Goal: Navigation & Orientation: Find specific page/section

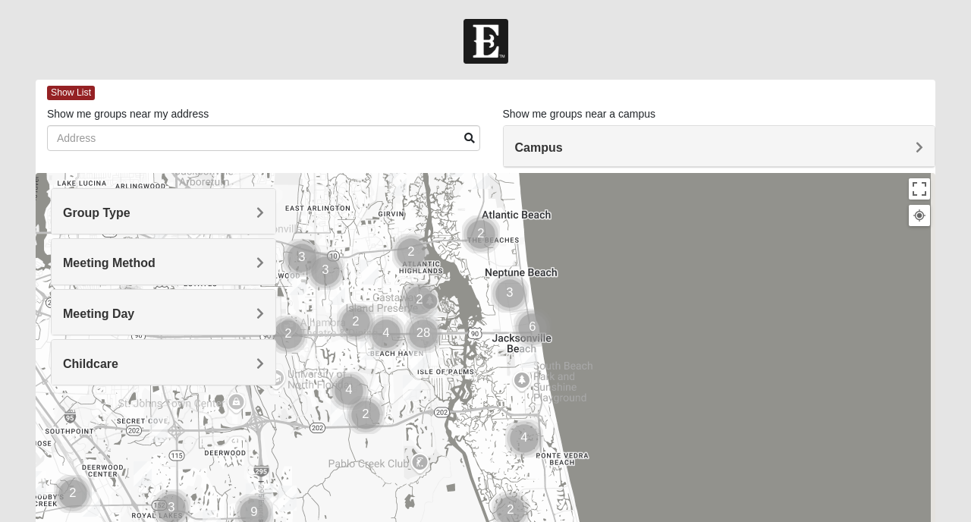
drag, startPoint x: 653, startPoint y: 420, endPoint x: 581, endPoint y: 244, distance: 191.2
click at [583, 249] on div at bounding box center [486, 476] width 900 height 607
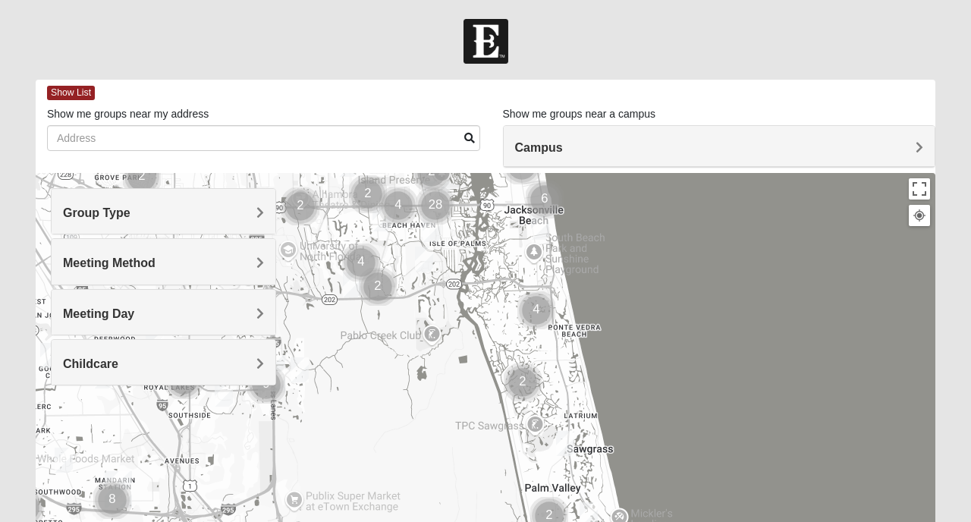
drag, startPoint x: 581, startPoint y: 408, endPoint x: 615, endPoint y: 317, distance: 96.5
click at [615, 317] on div at bounding box center [486, 476] width 900 height 607
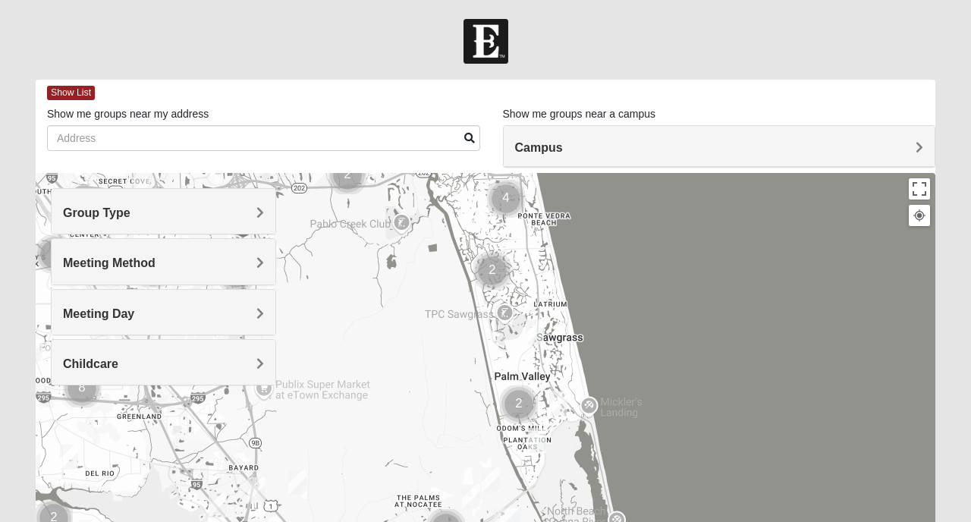
drag, startPoint x: 604, startPoint y: 365, endPoint x: 563, endPoint y: 268, distance: 105.4
click at [563, 268] on div at bounding box center [486, 476] width 900 height 607
click at [540, 327] on img "Mens Sopchak 32082" at bounding box center [535, 331] width 18 height 25
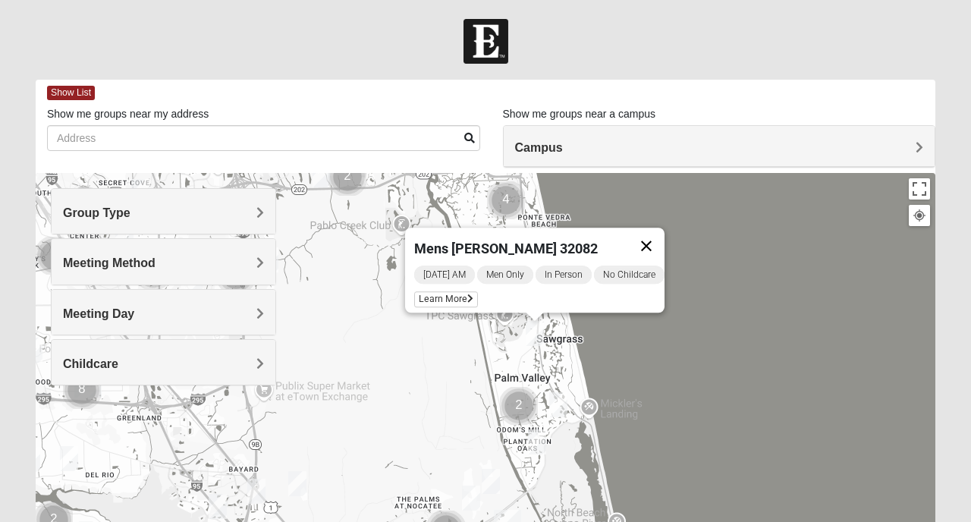
click at [664, 235] on button "Close" at bounding box center [646, 246] width 36 height 36
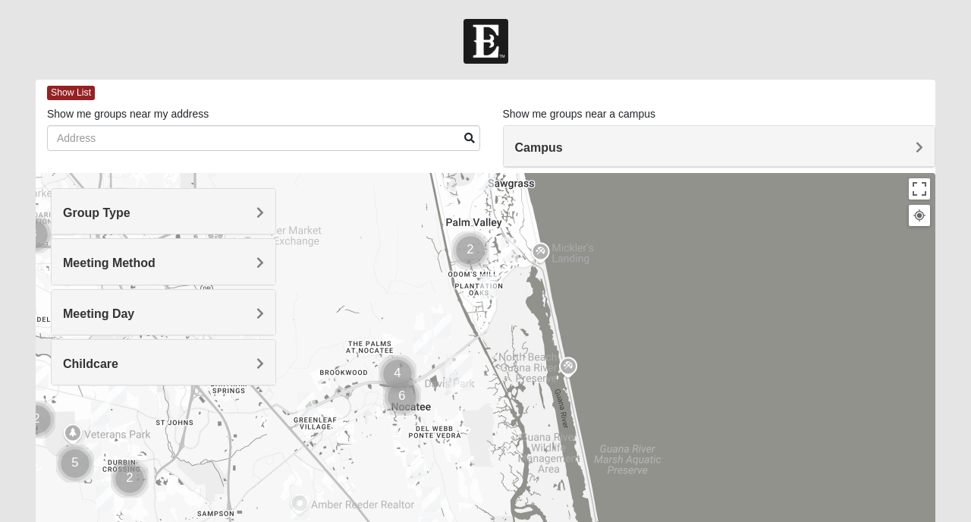
drag, startPoint x: 628, startPoint y: 401, endPoint x: 579, endPoint y: 242, distance: 166.1
click at [579, 242] on div at bounding box center [486, 476] width 900 height 607
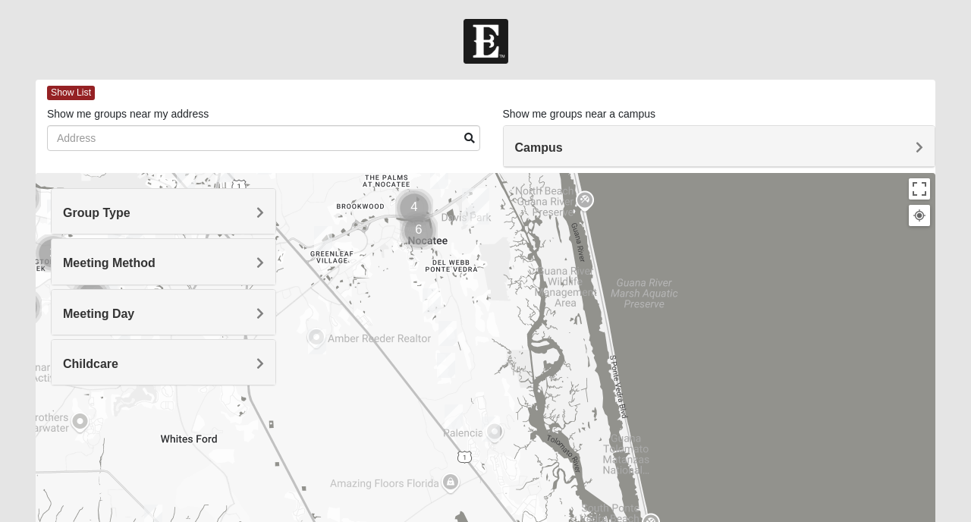
drag, startPoint x: 558, startPoint y: 415, endPoint x: 584, endPoint y: 233, distance: 184.1
click at [584, 235] on div at bounding box center [486, 476] width 900 height 607
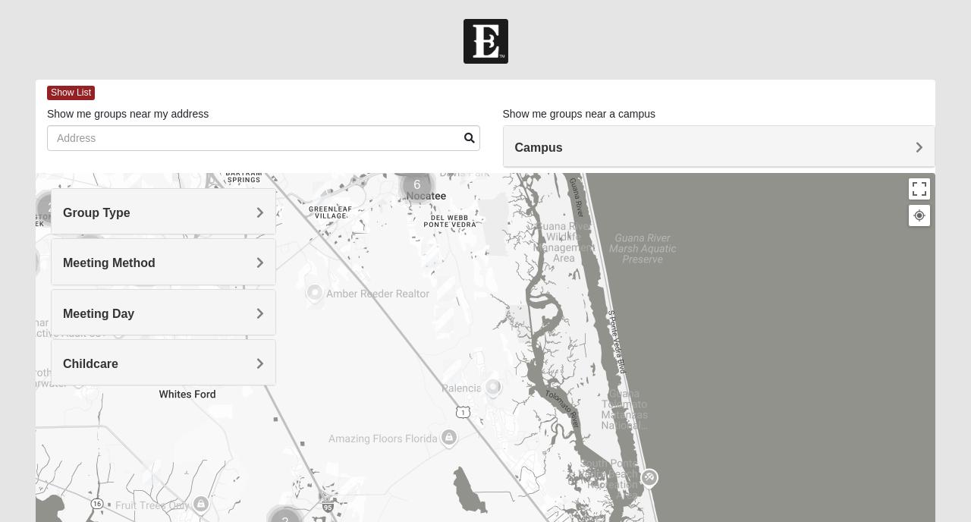
drag, startPoint x: 624, startPoint y: 403, endPoint x: 520, endPoint y: 229, distance: 202.5
click at [523, 238] on div at bounding box center [486, 476] width 900 height 607
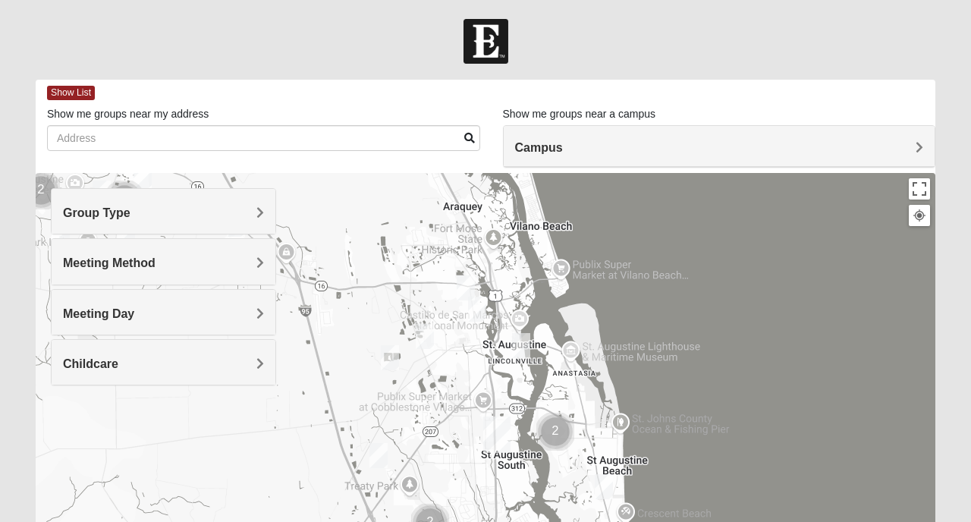
drag, startPoint x: 569, startPoint y: 342, endPoint x: 602, endPoint y: 244, distance: 102.5
click at [598, 248] on div at bounding box center [486, 476] width 900 height 607
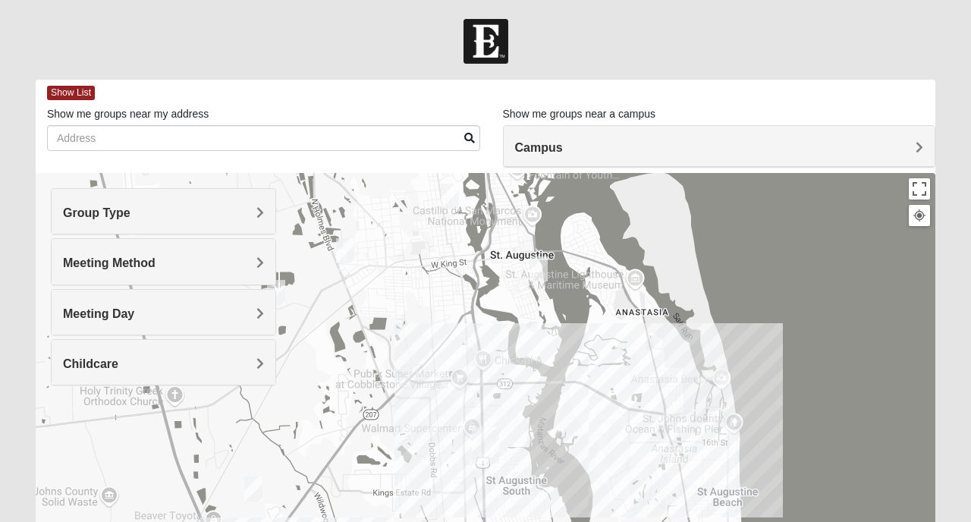
click at [539, 263] on img "Womens Haas 32084" at bounding box center [539, 269] width 18 height 25
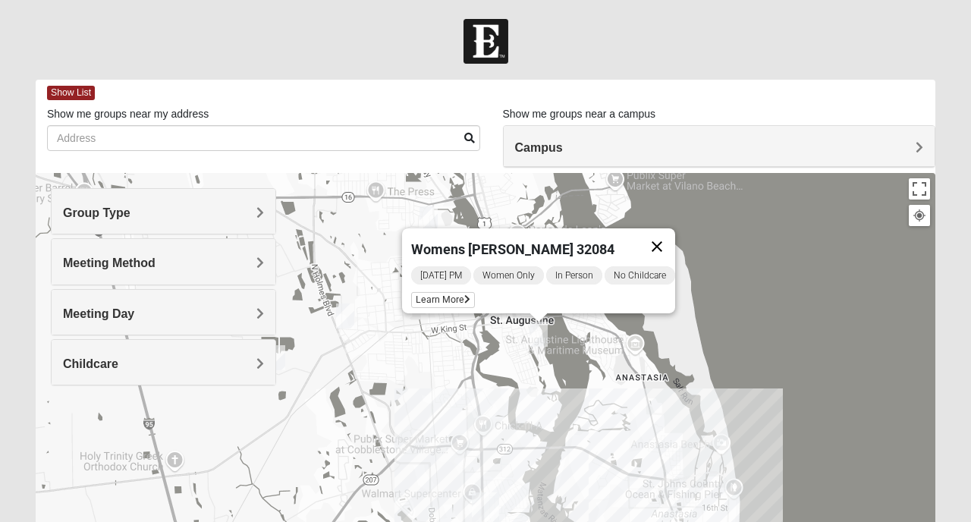
click at [675, 237] on button "Close" at bounding box center [657, 246] width 36 height 36
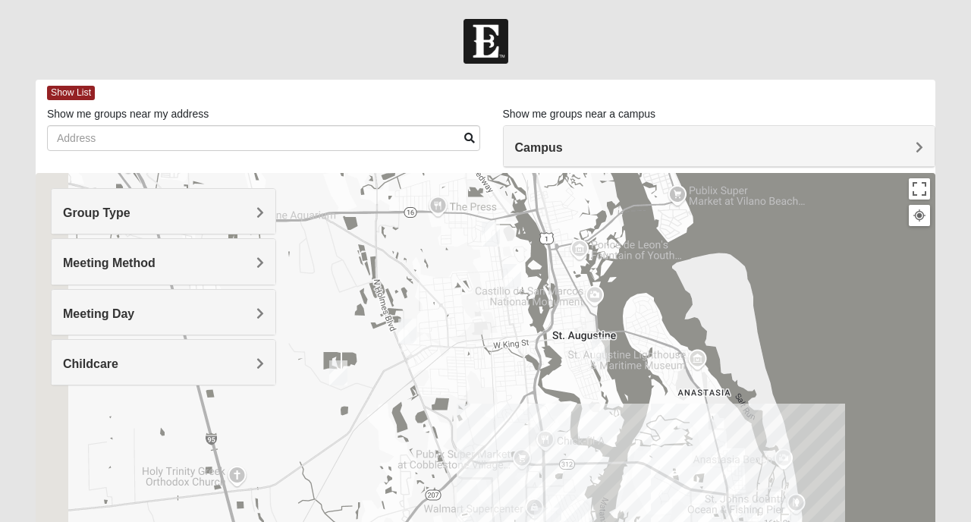
drag, startPoint x: 685, startPoint y: 380, endPoint x: 868, endPoint y: 480, distance: 208.5
click at [749, 400] on div at bounding box center [486, 476] width 900 height 607
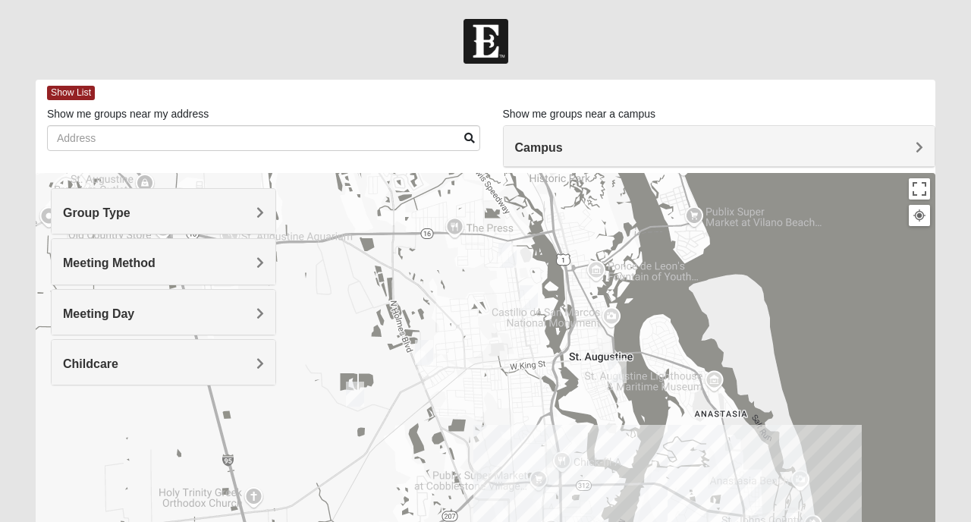
click at [868, 480] on div at bounding box center [486, 476] width 900 height 607
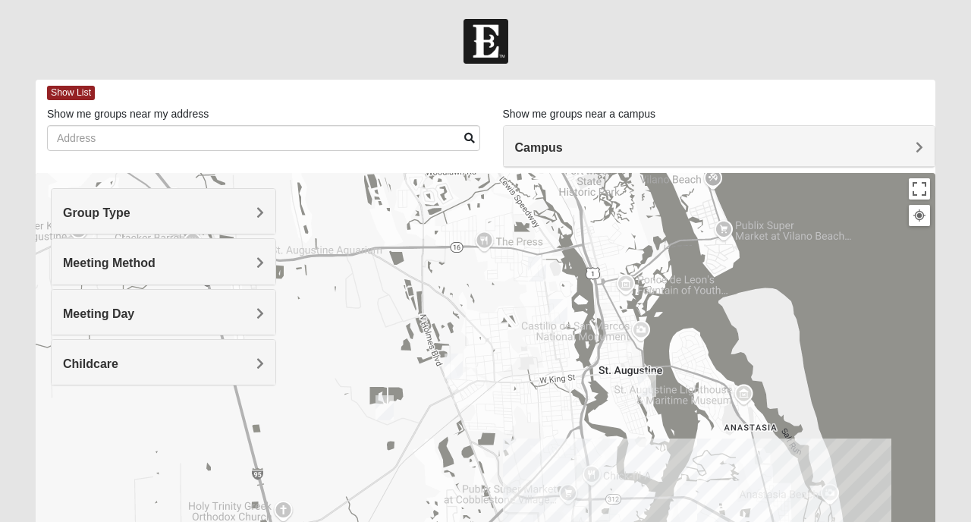
drag, startPoint x: 741, startPoint y: 335, endPoint x: 750, endPoint y: 340, distance: 10.2
click at [754, 340] on div at bounding box center [486, 476] width 900 height 607
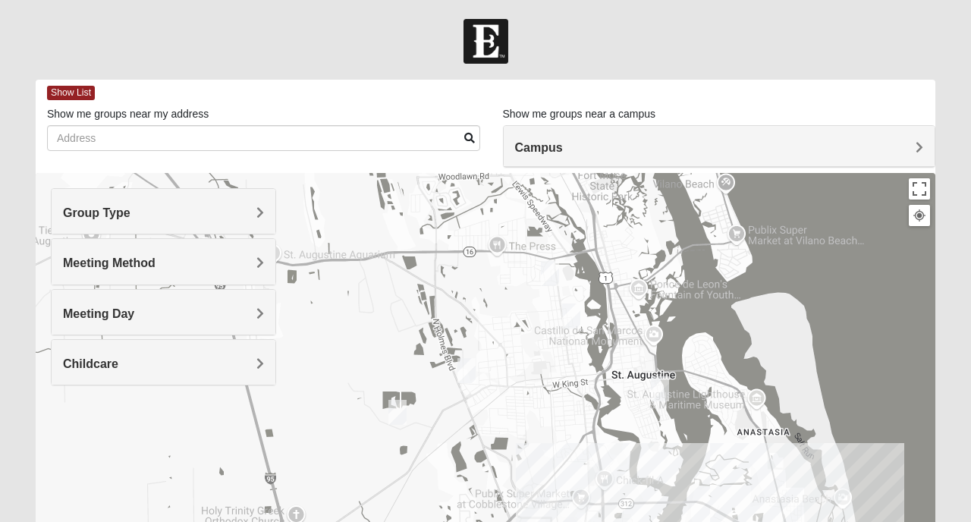
click at [575, 319] on img "Mixed Richardson 32084" at bounding box center [571, 316] width 18 height 25
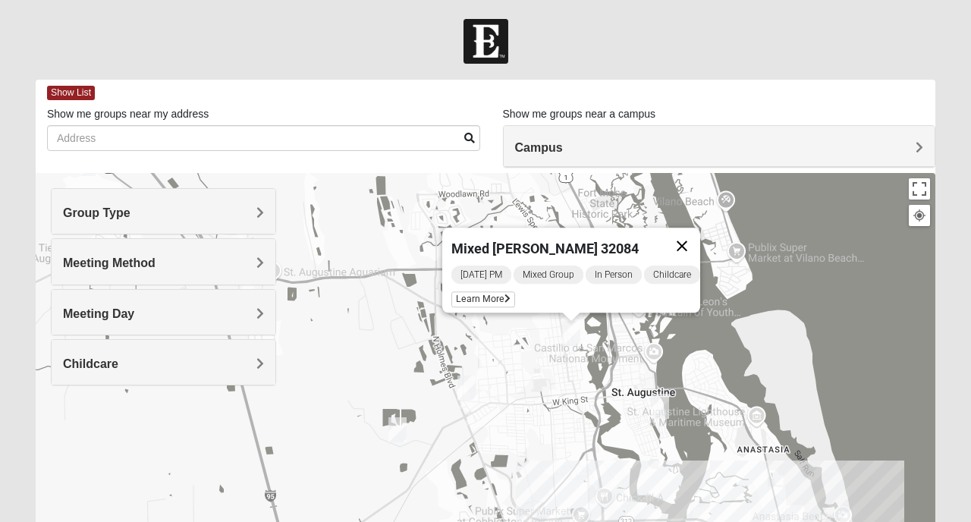
click at [691, 236] on button "Close" at bounding box center [682, 246] width 36 height 36
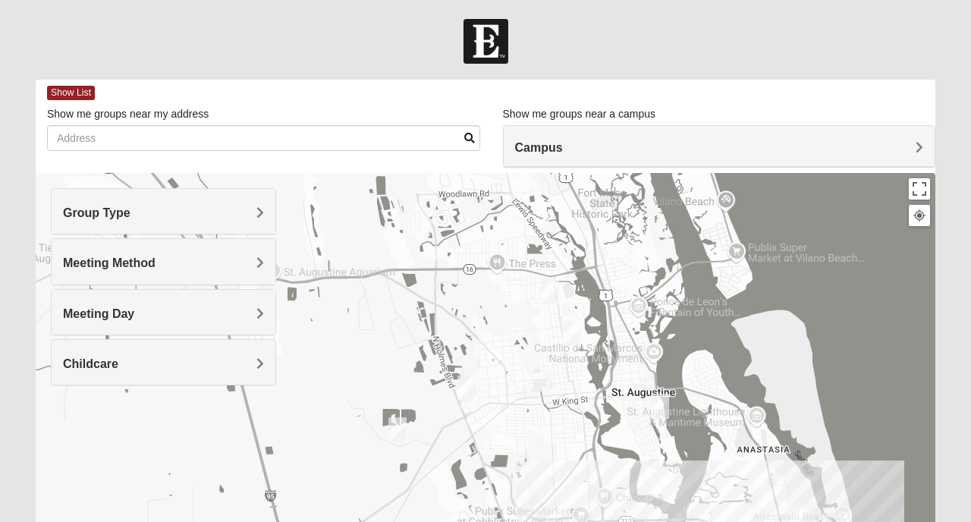
click at [554, 291] on img "Mens Griffin 32084" at bounding box center [550, 291] width 18 height 25
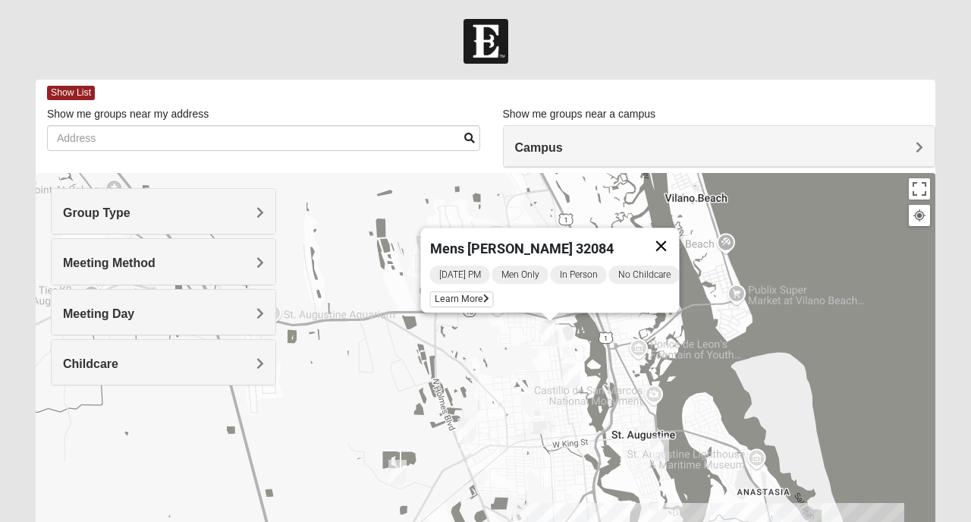
click at [667, 232] on button "Close" at bounding box center [662, 246] width 36 height 36
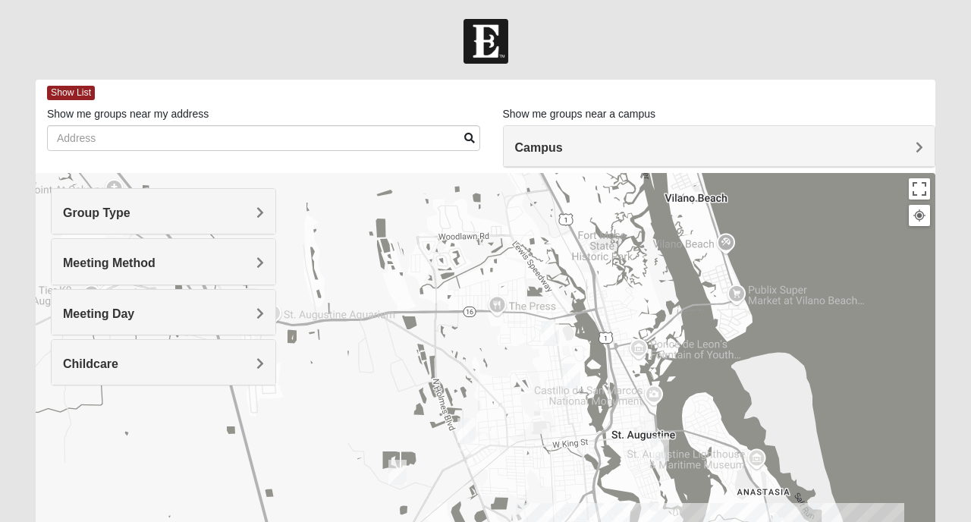
click at [464, 429] on img "Mens Edwards 32084" at bounding box center [467, 430] width 18 height 25
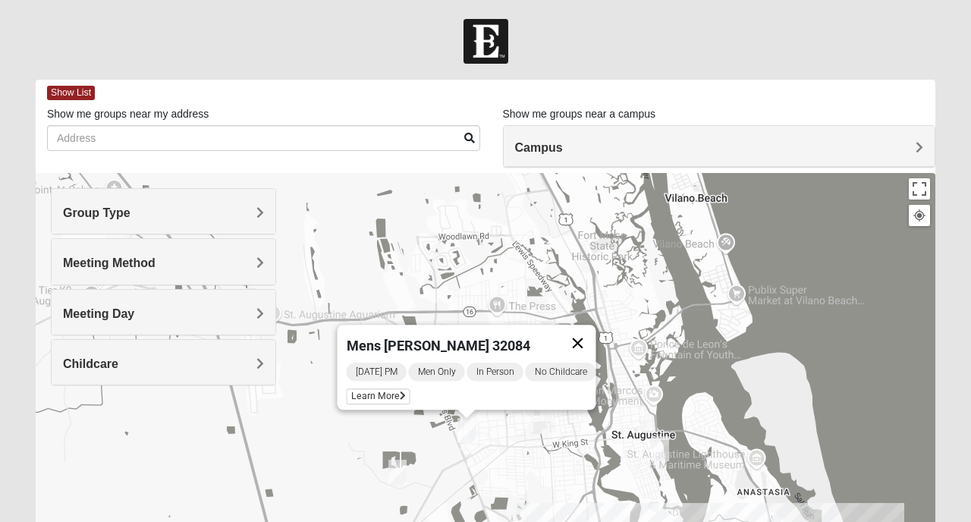
click at [590, 330] on button "Close" at bounding box center [578, 343] width 36 height 36
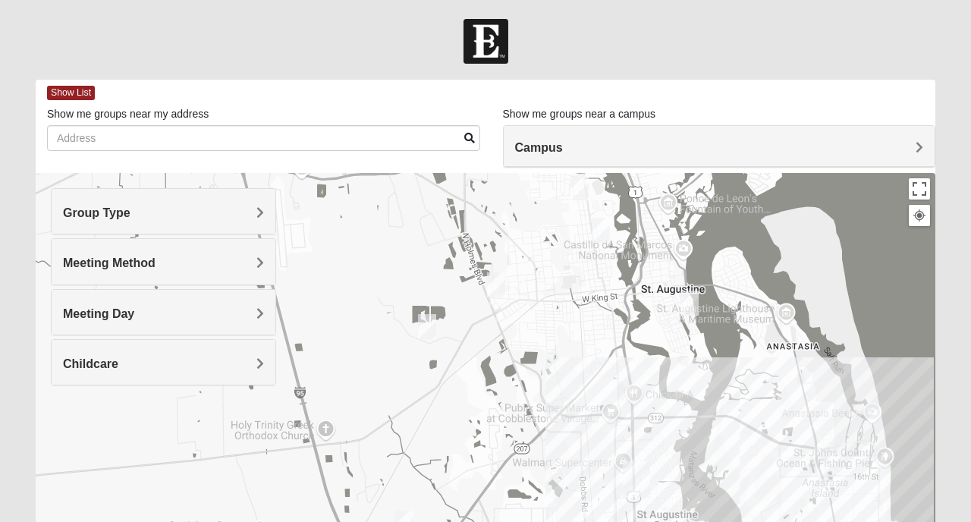
drag, startPoint x: 666, startPoint y: 372, endPoint x: 694, endPoint y: 222, distance: 152.9
click at [694, 222] on div at bounding box center [486, 476] width 900 height 607
click at [431, 323] on img "Mixed Marenco 32084" at bounding box center [427, 326] width 18 height 25
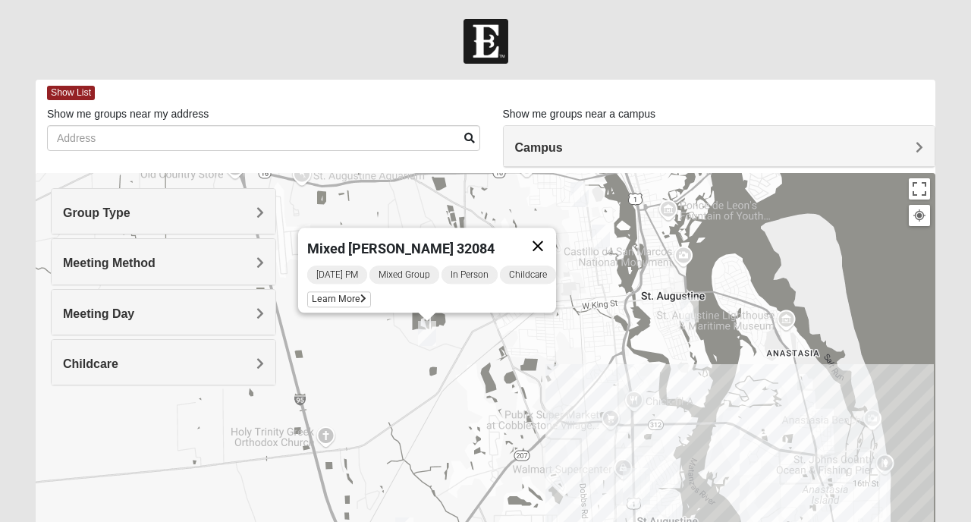
click at [546, 234] on button "Close" at bounding box center [538, 246] width 36 height 36
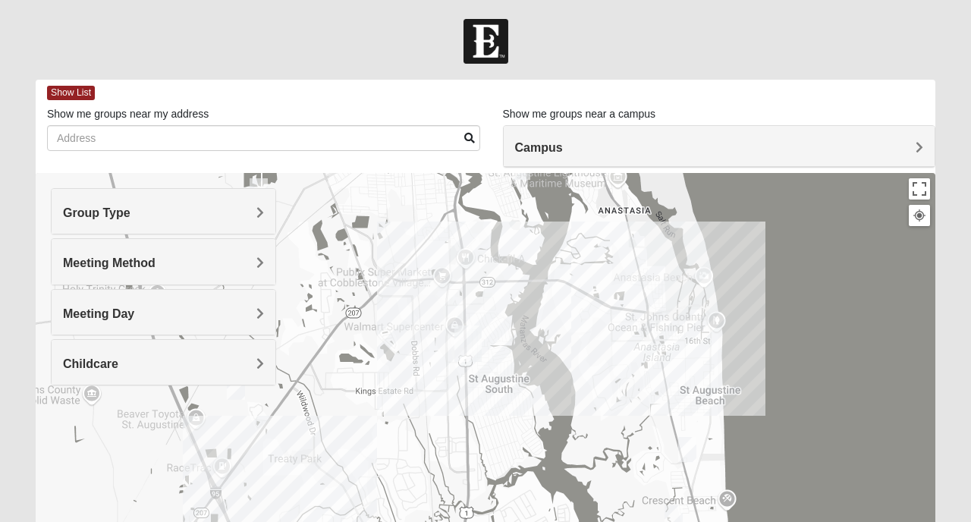
drag, startPoint x: 623, startPoint y: 380, endPoint x: 452, endPoint y: 235, distance: 224.0
click at [452, 235] on div at bounding box center [486, 476] width 900 height 607
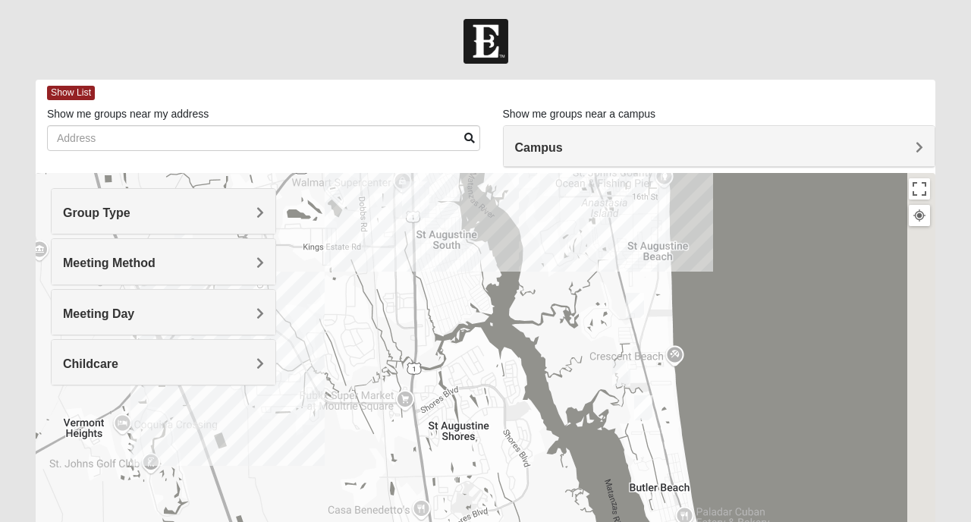
click at [518, 203] on div at bounding box center [486, 476] width 900 height 607
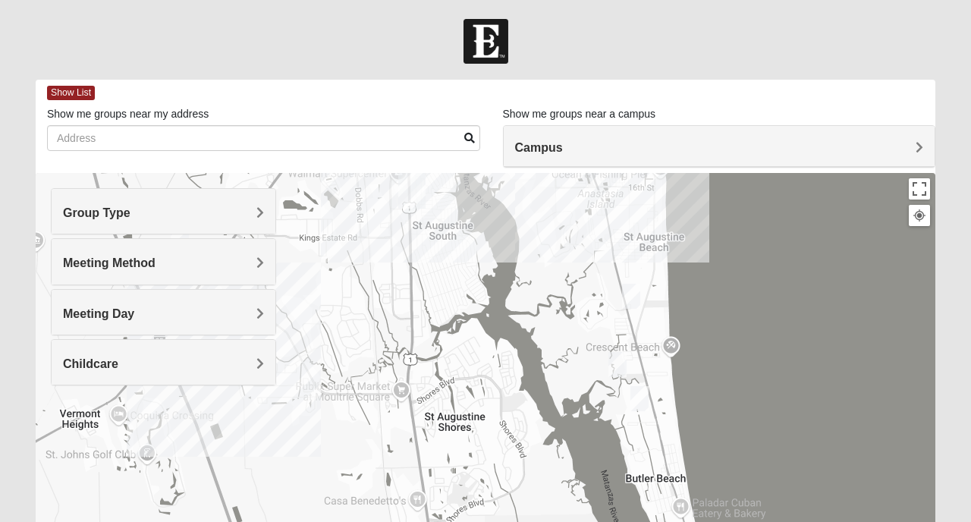
drag, startPoint x: 586, startPoint y: 330, endPoint x: 616, endPoint y: 344, distance: 33.3
click at [567, 310] on div at bounding box center [486, 476] width 900 height 607
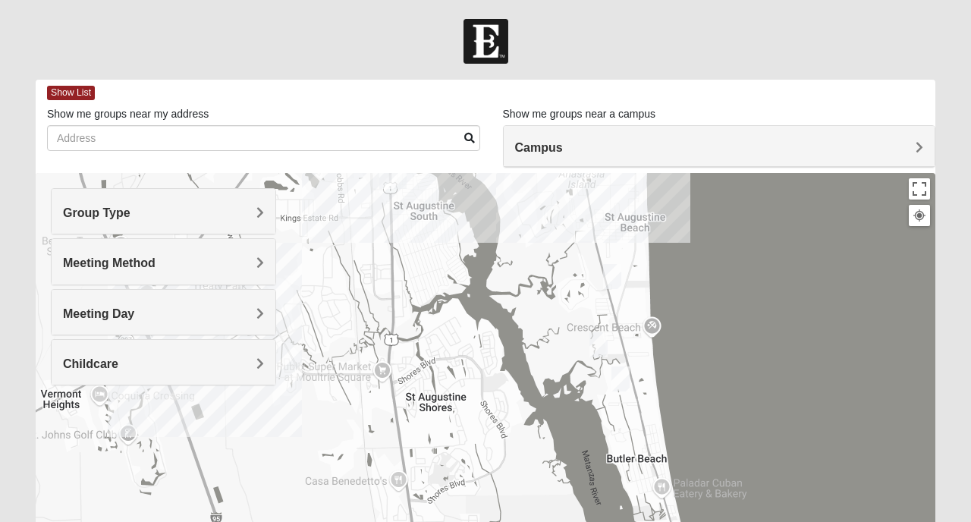
click at [600, 345] on img "Mens Day/Nettles 32080" at bounding box center [599, 344] width 18 height 25
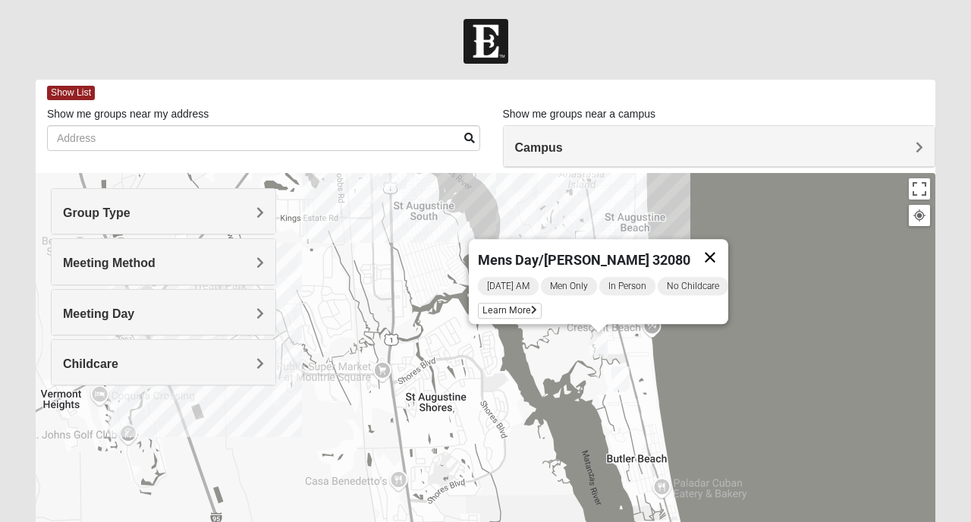
click at [722, 247] on button "Close" at bounding box center [710, 257] width 36 height 36
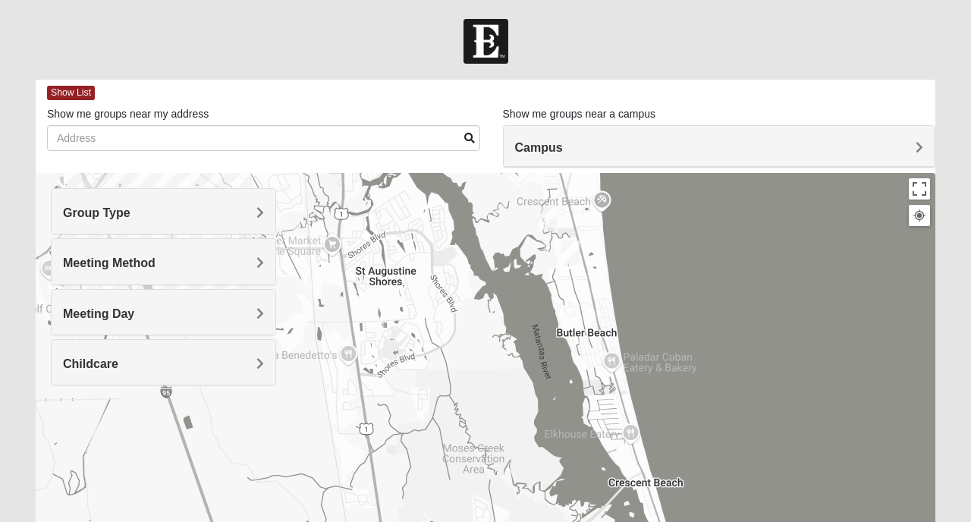
drag, startPoint x: 724, startPoint y: 370, endPoint x: 667, endPoint y: 208, distance: 172.1
click at [667, 208] on div at bounding box center [486, 476] width 900 height 607
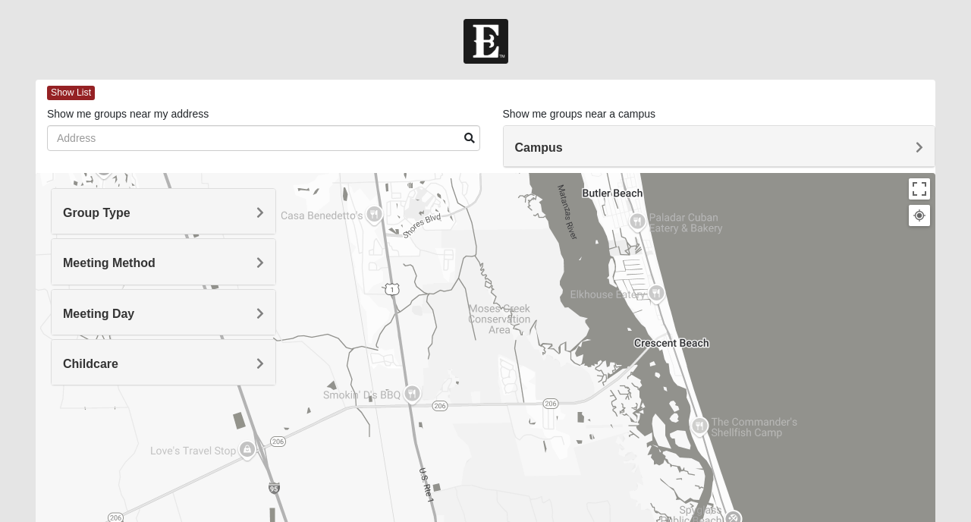
drag, startPoint x: 694, startPoint y: 362, endPoint x: 729, endPoint y: 248, distance: 119.1
click at [729, 258] on div at bounding box center [486, 476] width 900 height 607
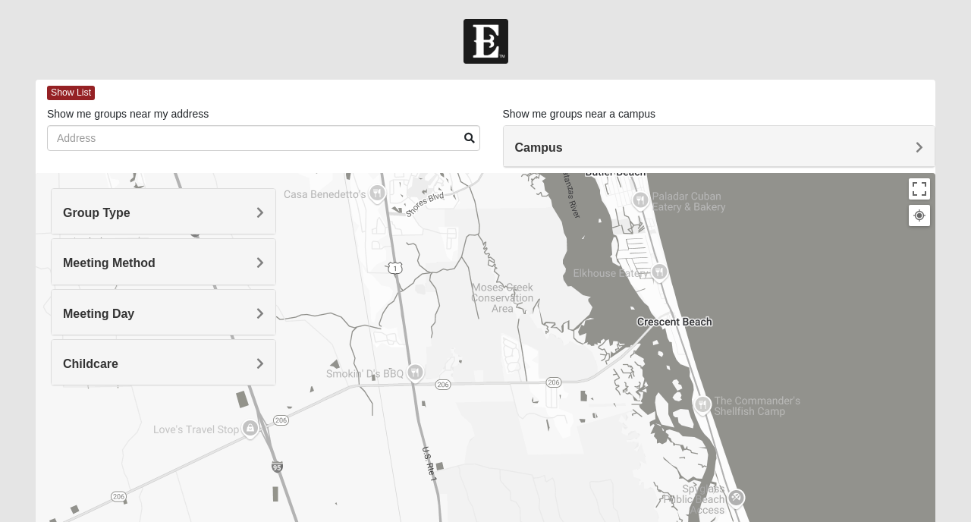
drag, startPoint x: 678, startPoint y: 436, endPoint x: 650, endPoint y: 312, distance: 127.4
click at [650, 312] on div at bounding box center [486, 476] width 900 height 607
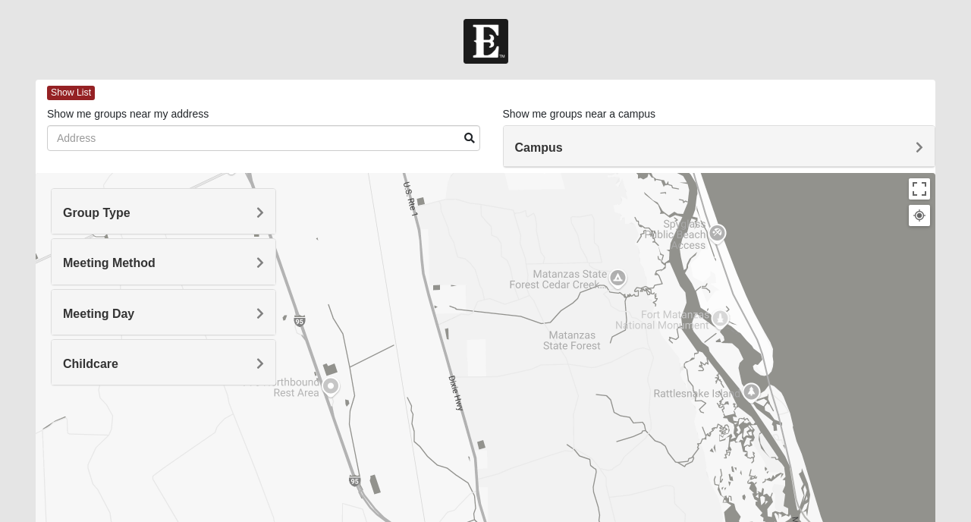
drag, startPoint x: 656, startPoint y: 381, endPoint x: 704, endPoint y: 389, distance: 48.4
click at [665, 242] on div at bounding box center [486, 476] width 900 height 607
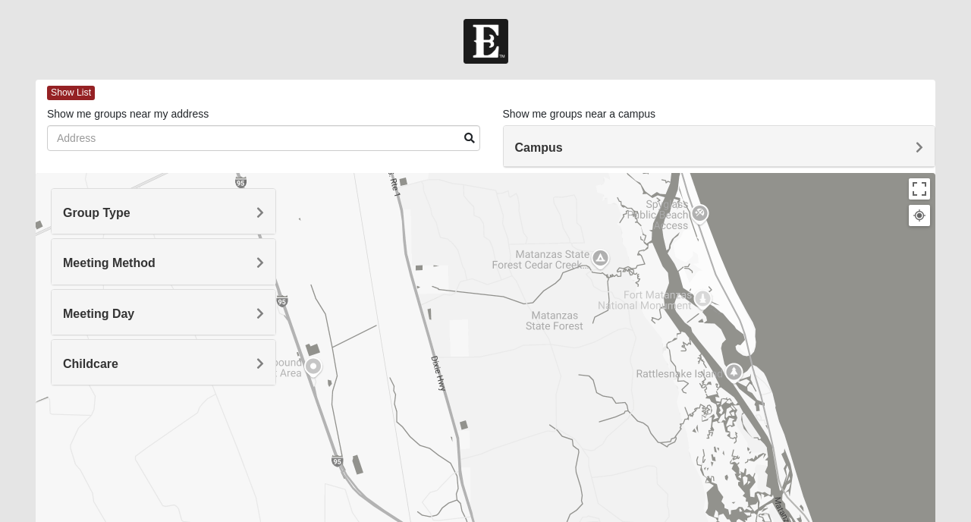
drag, startPoint x: 704, startPoint y: 389, endPoint x: 571, endPoint y: 290, distance: 166.1
click at [571, 290] on div at bounding box center [486, 476] width 900 height 607
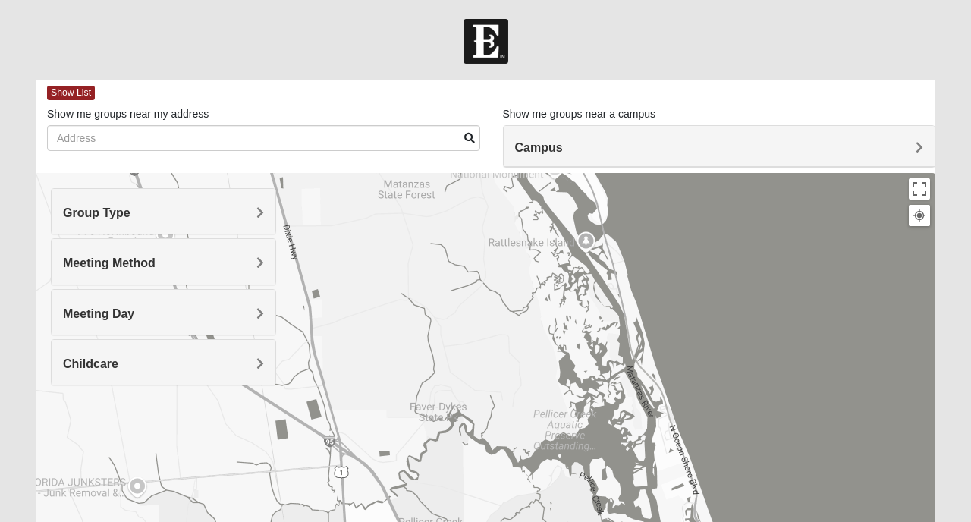
drag, startPoint x: 654, startPoint y: 408, endPoint x: 501, endPoint y: 269, distance: 206.8
click at [502, 270] on div at bounding box center [486, 476] width 900 height 607
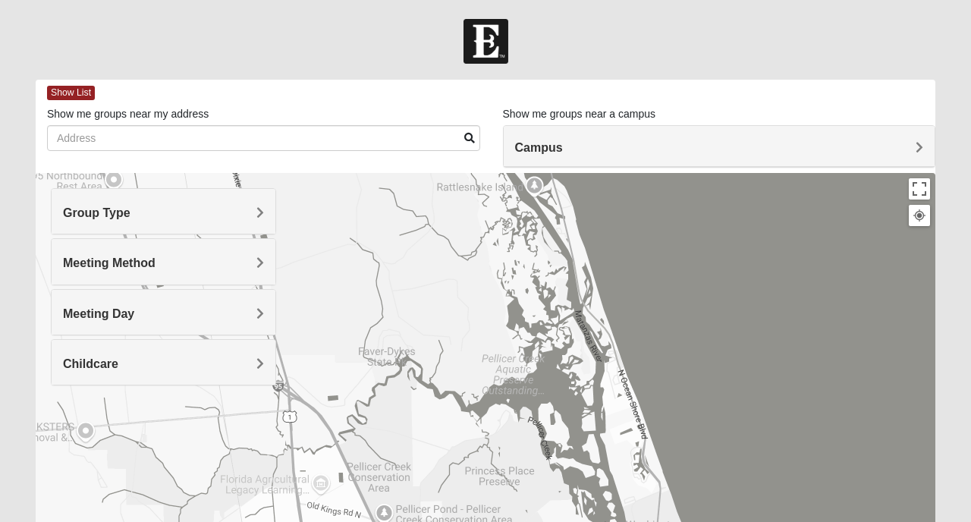
drag, startPoint x: 565, startPoint y: 340, endPoint x: 493, endPoint y: 275, distance: 97.2
click at [516, 290] on div at bounding box center [486, 476] width 900 height 607
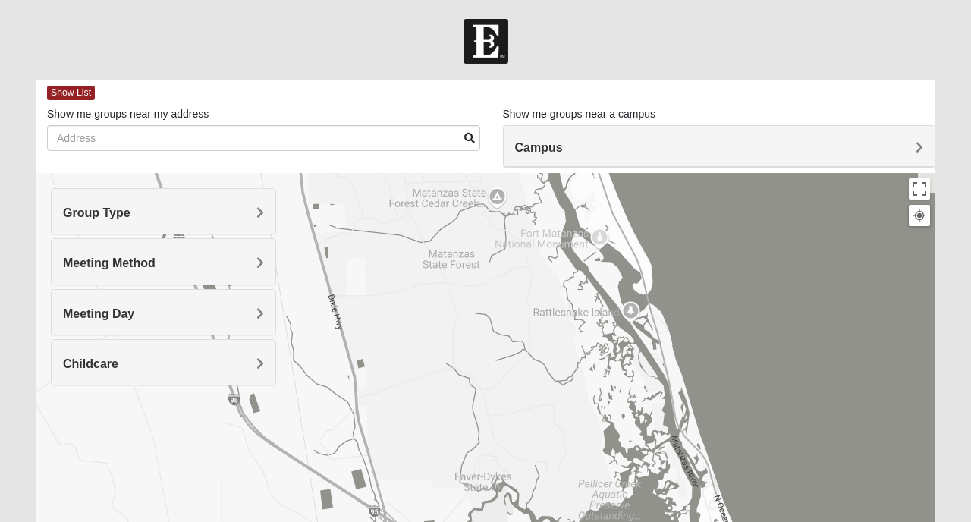
drag, startPoint x: 493, startPoint y: 275, endPoint x: 593, endPoint y: 408, distance: 167.0
click at [593, 408] on div at bounding box center [486, 476] width 900 height 607
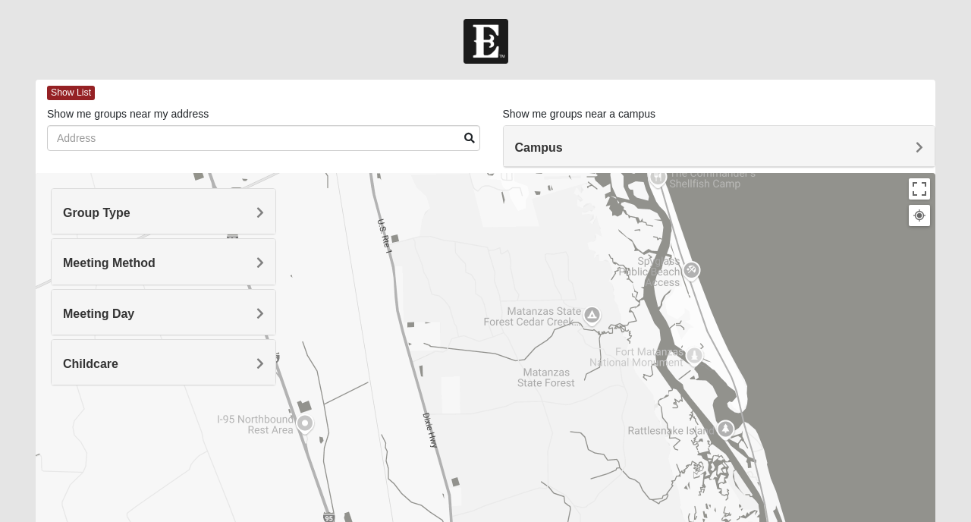
drag, startPoint x: 501, startPoint y: 294, endPoint x: 593, endPoint y: 406, distance: 145.0
click at [593, 406] on div at bounding box center [486, 476] width 900 height 607
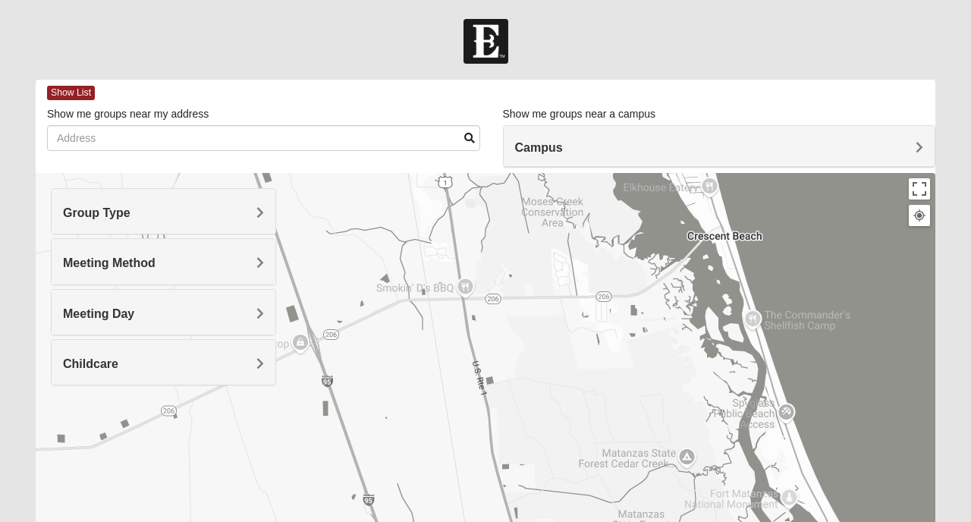
drag, startPoint x: 512, startPoint y: 290, endPoint x: 607, endPoint y: 431, distance: 170.1
click at [607, 431] on div at bounding box center [486, 476] width 900 height 607
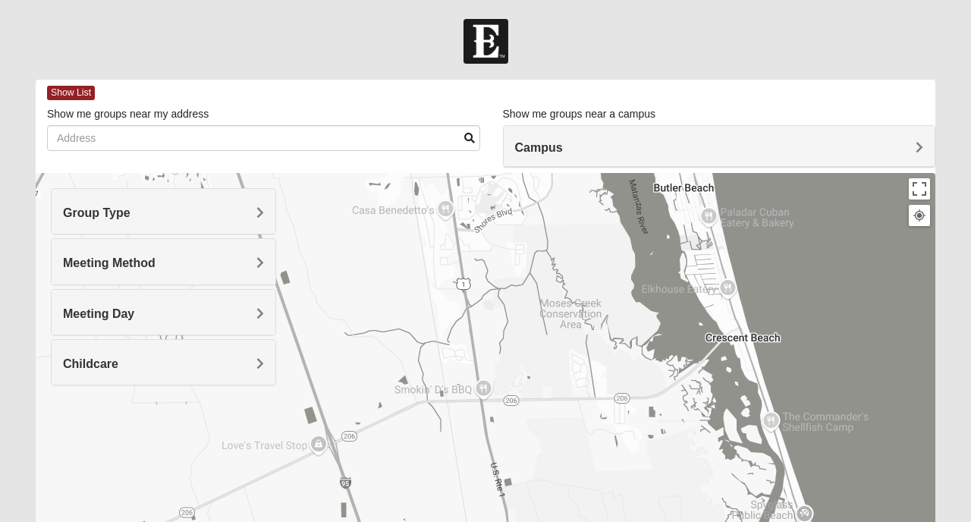
drag, startPoint x: 580, startPoint y: 301, endPoint x: 598, endPoint y: 402, distance: 102.6
click at [598, 402] on div at bounding box center [486, 476] width 900 height 607
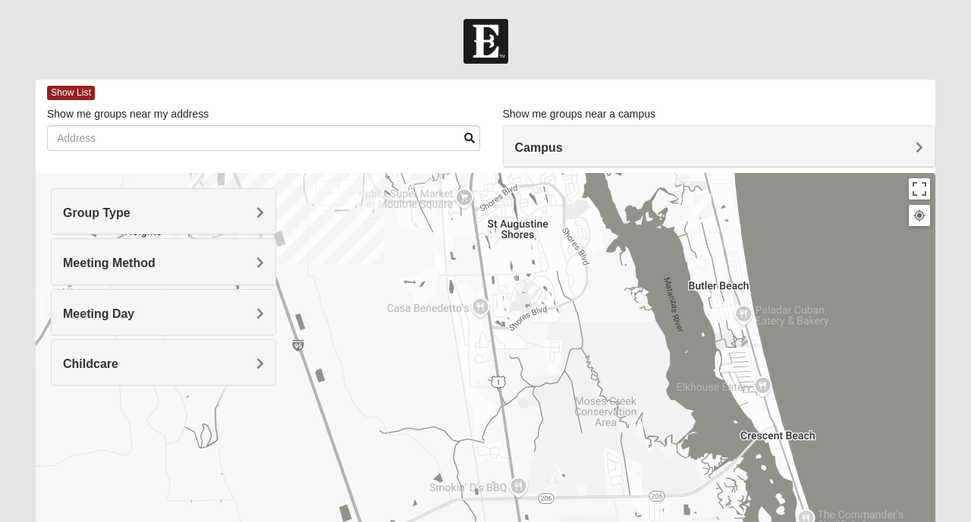
drag, startPoint x: 549, startPoint y: 228, endPoint x: 604, endPoint y: 382, distance: 163.7
click at [604, 380] on div at bounding box center [486, 476] width 900 height 607
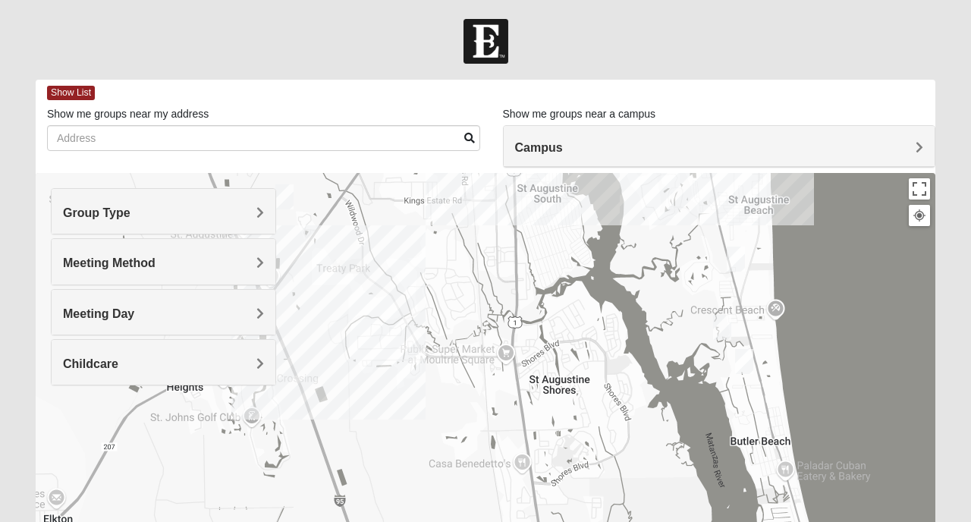
drag, startPoint x: 579, startPoint y: 232, endPoint x: 617, endPoint y: 367, distance: 139.6
click at [617, 367] on div at bounding box center [486, 476] width 900 height 607
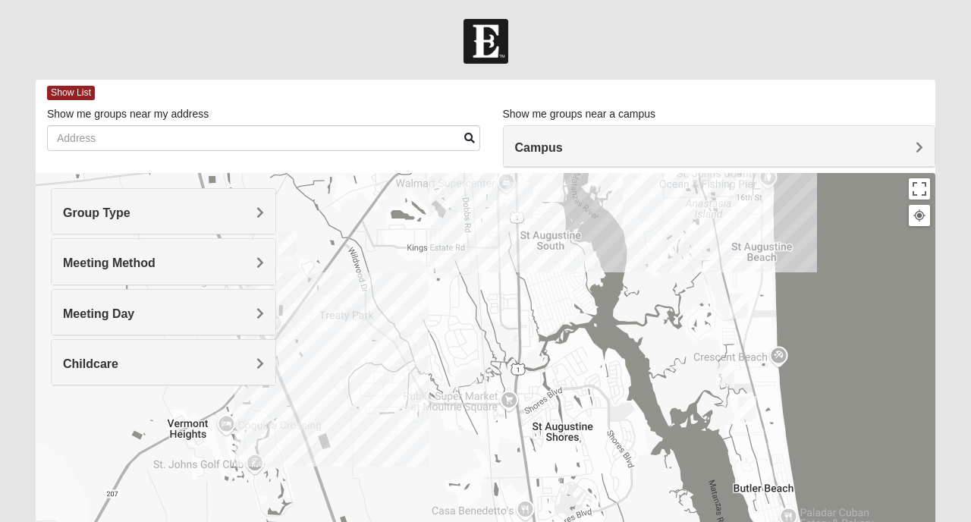
drag, startPoint x: 603, startPoint y: 298, endPoint x: 612, endPoint y: 422, distance: 124.1
click at [612, 422] on div at bounding box center [486, 476] width 900 height 607
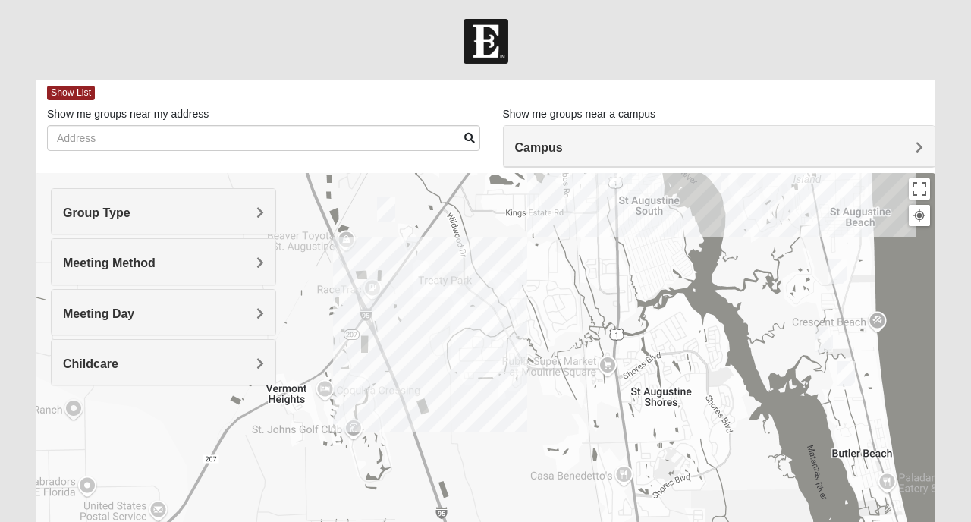
drag, startPoint x: 430, startPoint y: 404, endPoint x: 534, endPoint y: 337, distance: 124.0
click at [534, 337] on div at bounding box center [486, 476] width 900 height 607
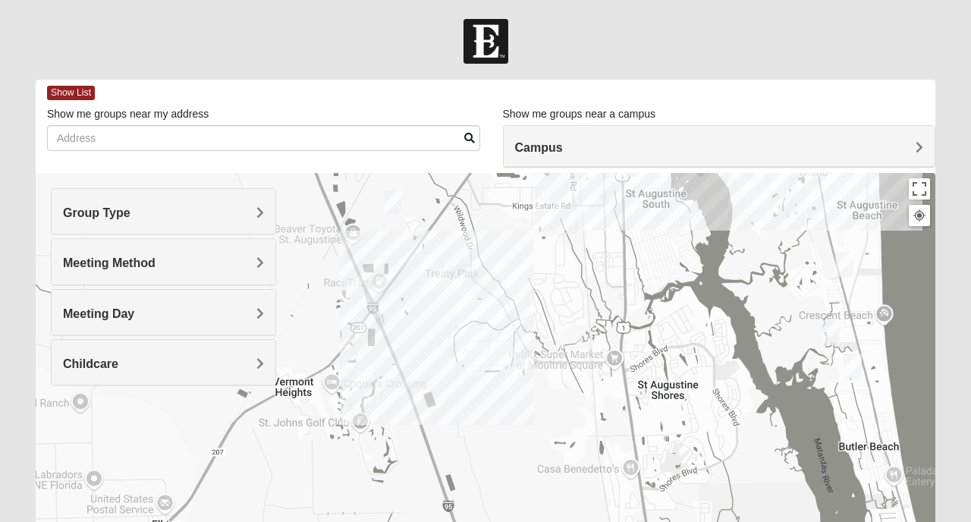
click at [496, 328] on div at bounding box center [486, 476] width 900 height 607
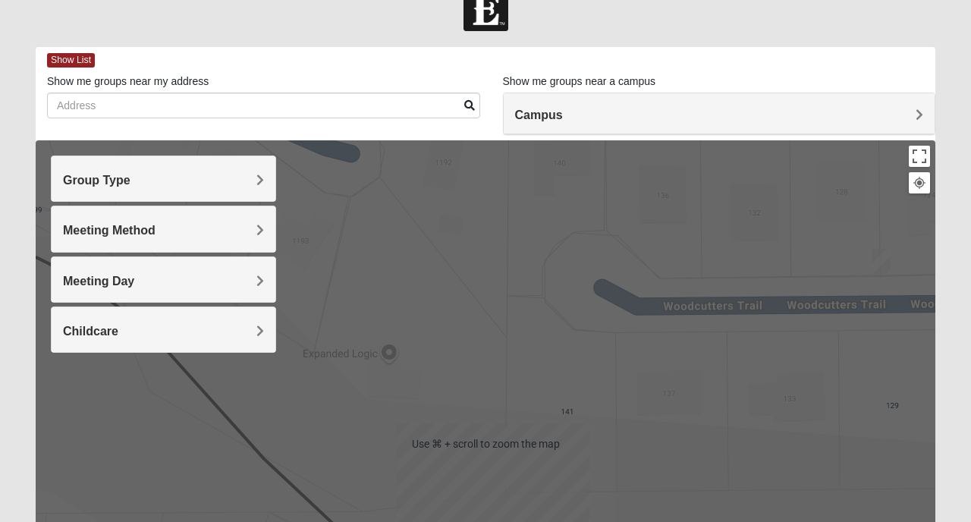
scroll to position [36, 0]
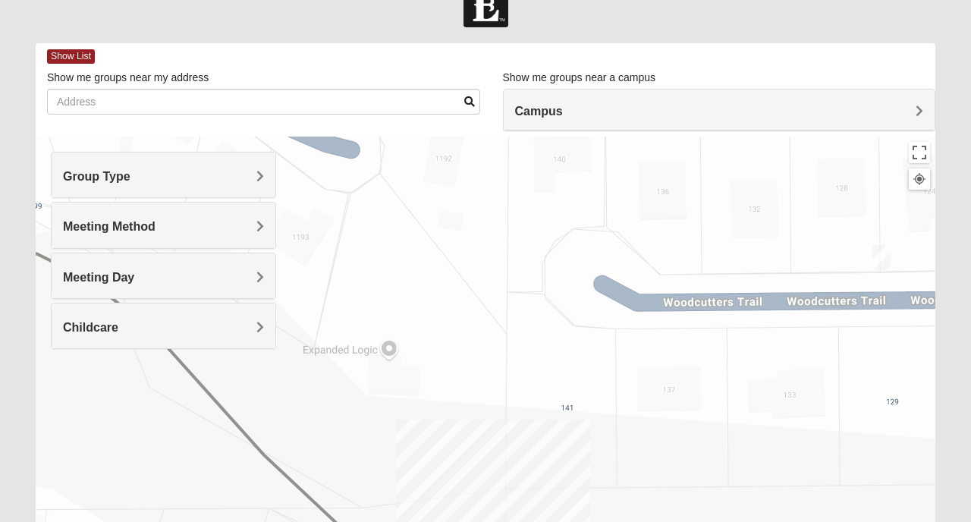
click at [561, 352] on div at bounding box center [486, 440] width 900 height 607
